Goal: Task Accomplishment & Management: Manage account settings

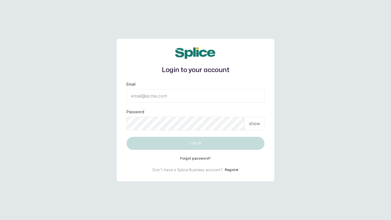
type input "layo@withsplice.com"
click at [162, 94] on input "layo@withsplice.com" at bounding box center [195, 96] width 138 height 14
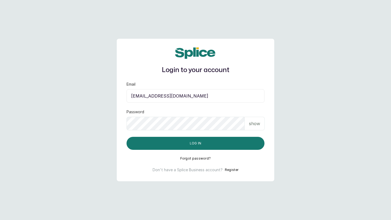
click at [178, 95] on input "layo@withsplice.com" at bounding box center [195, 96] width 138 height 14
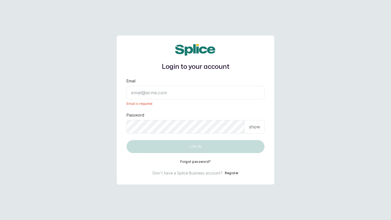
paste input "spapamperingathome@gmail.com"
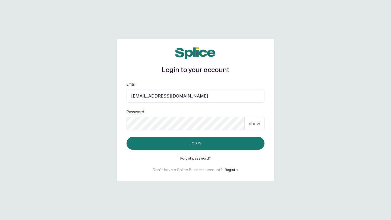
type input "spapamperingathome@gmail.com"
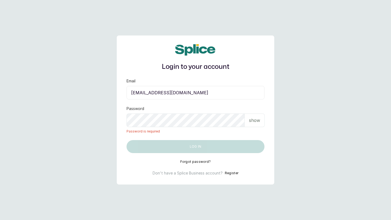
click at [255, 122] on p "show" at bounding box center [254, 120] width 11 height 7
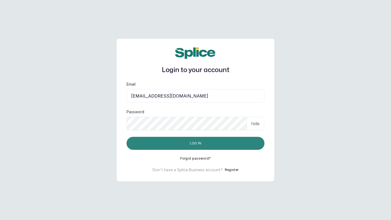
click at [231, 142] on button "Log in" at bounding box center [195, 143] width 138 height 13
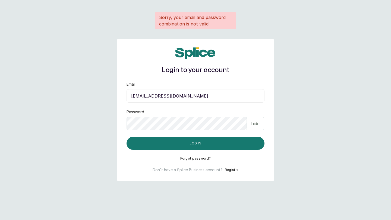
click at [132, 97] on input "spapamperingathome@gmail.com" at bounding box center [195, 96] width 138 height 14
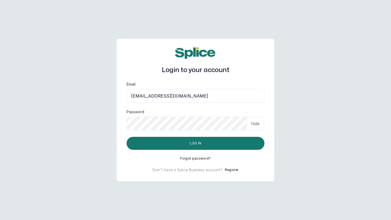
click at [215, 96] on input "spapamperingathome@gmail.com" at bounding box center [195, 96] width 138 height 14
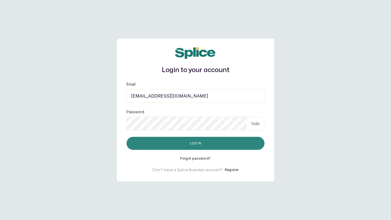
click at [229, 142] on button "Log in" at bounding box center [195, 143] width 138 height 13
click at [223, 142] on button "Log in" at bounding box center [195, 143] width 138 height 13
click at [200, 140] on button "Log in" at bounding box center [195, 143] width 138 height 13
